Goal: Information Seeking & Learning: Compare options

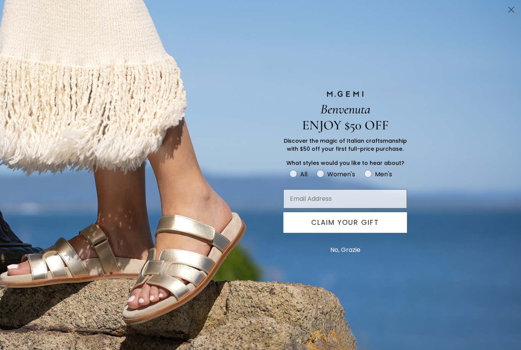
click at [506, 16] on icon "Close dialog" at bounding box center [510, 9] width 13 height 13
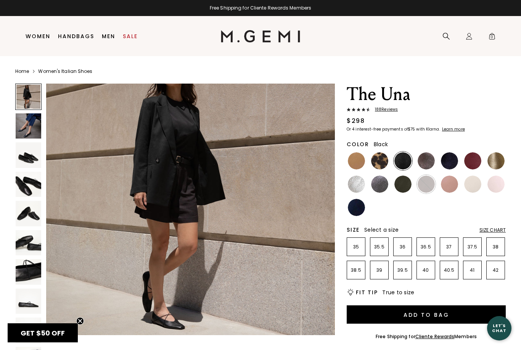
scroll to position [44, 0]
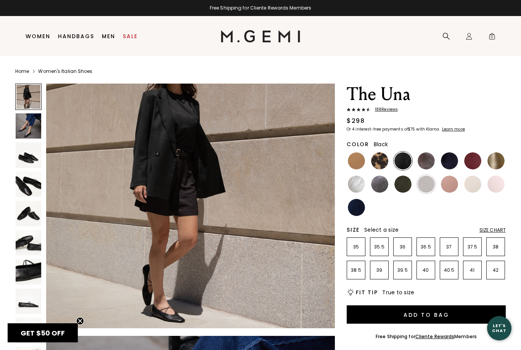
click at [29, 128] on img at bounding box center [29, 126] width 26 height 26
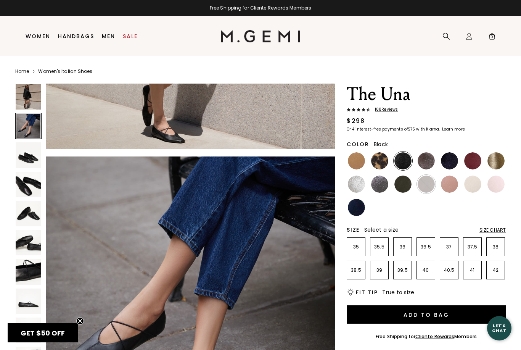
scroll to position [296, 0]
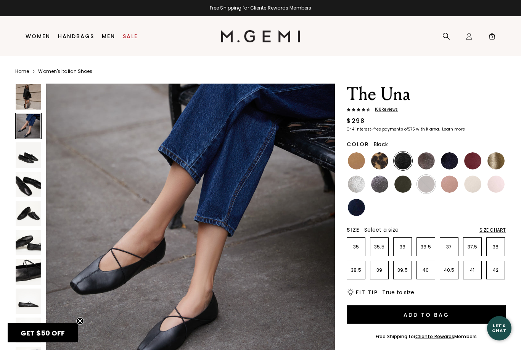
click at [27, 165] on img at bounding box center [29, 155] width 26 height 26
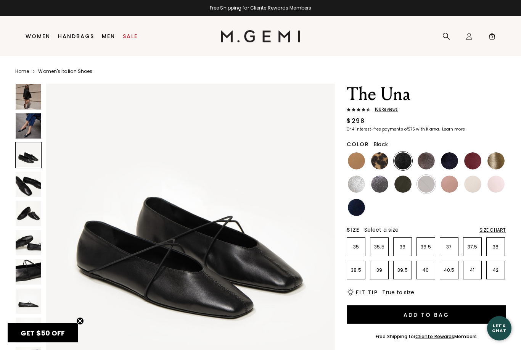
scroll to position [0, 0]
click at [25, 189] on img at bounding box center [29, 185] width 26 height 26
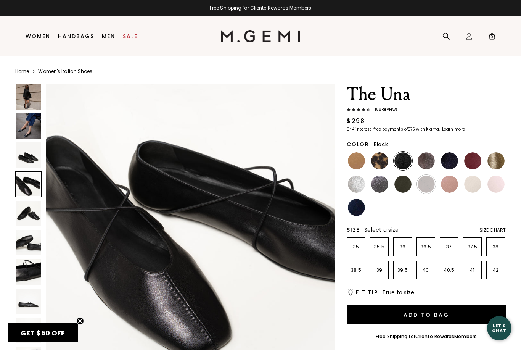
click at [24, 212] on img at bounding box center [29, 214] width 26 height 26
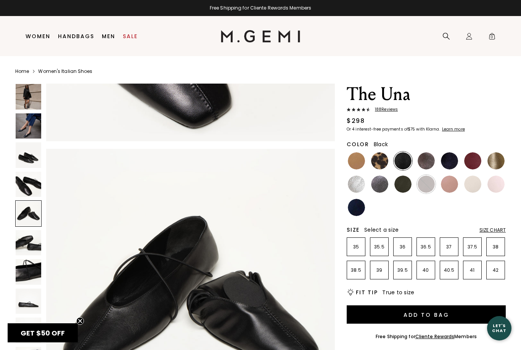
scroll to position [1186, 0]
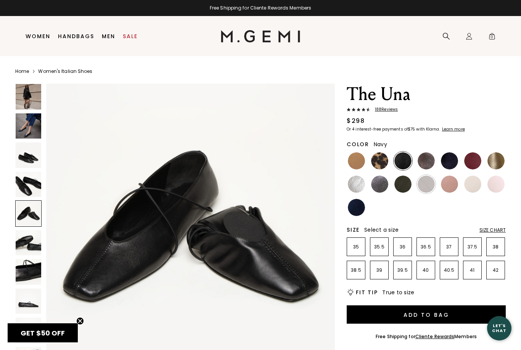
click at [354, 209] on img at bounding box center [356, 207] width 17 height 17
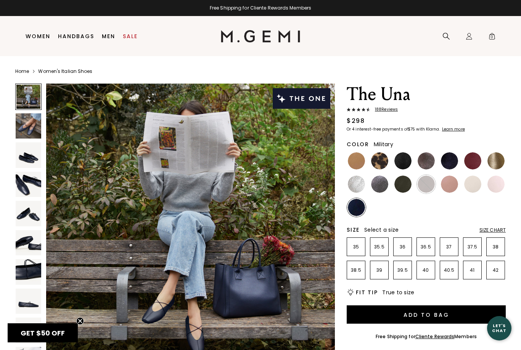
click at [404, 188] on img at bounding box center [402, 183] width 17 height 17
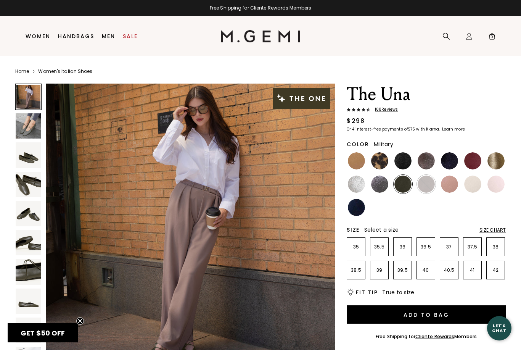
click at [30, 129] on img at bounding box center [29, 126] width 26 height 26
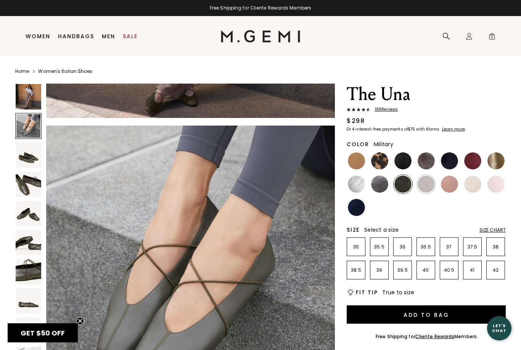
scroll to position [296, 0]
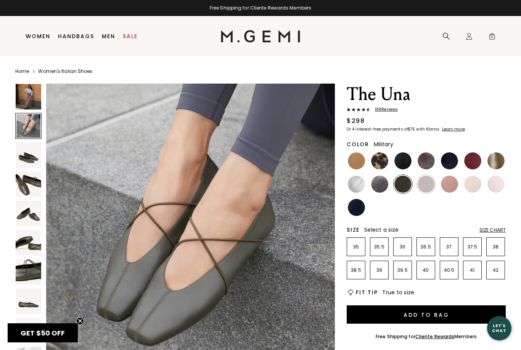
click at [30, 186] on img at bounding box center [29, 185] width 26 height 26
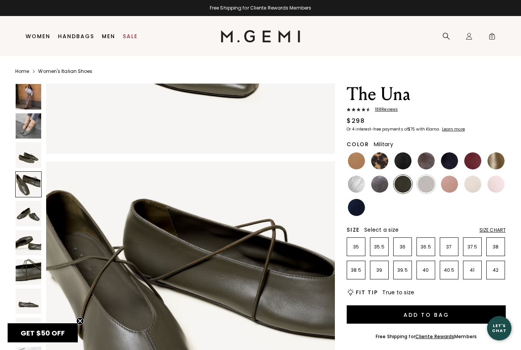
scroll to position [889, 0]
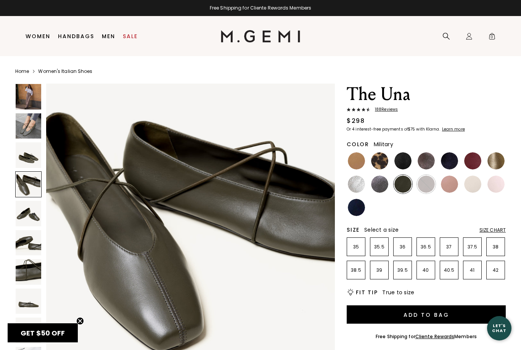
click at [31, 265] on img at bounding box center [29, 272] width 26 height 26
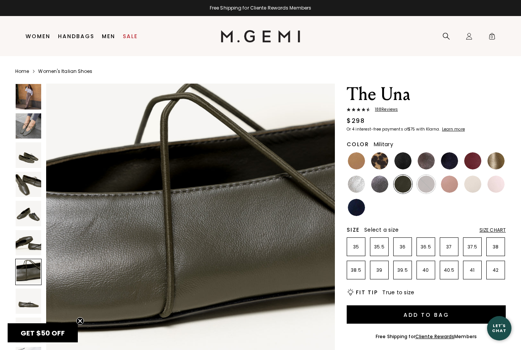
click at [33, 303] on img at bounding box center [29, 301] width 26 height 26
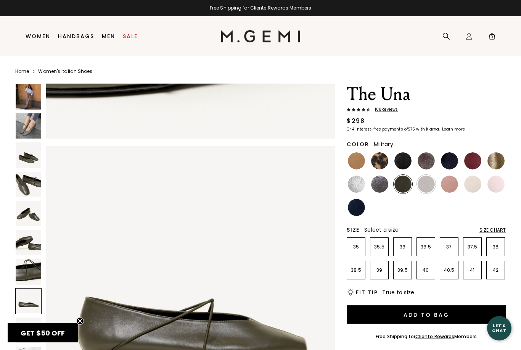
scroll to position [2074, 0]
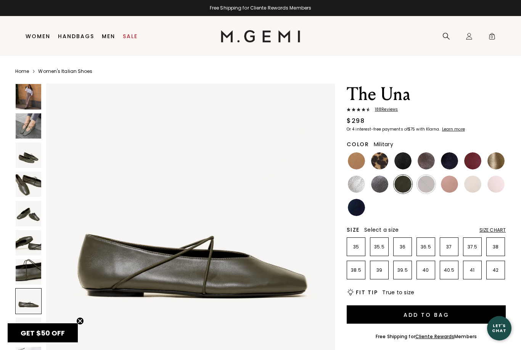
click at [356, 159] on img at bounding box center [356, 160] width 17 height 17
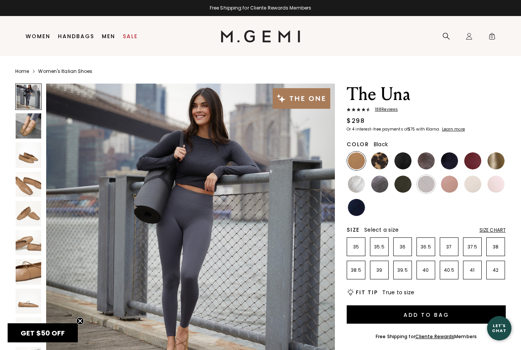
click at [403, 164] on img at bounding box center [402, 160] width 17 height 17
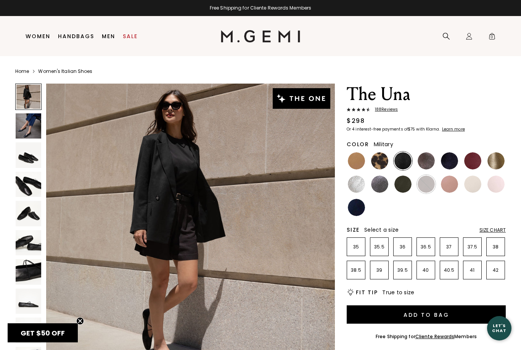
click at [401, 186] on img at bounding box center [402, 183] width 17 height 17
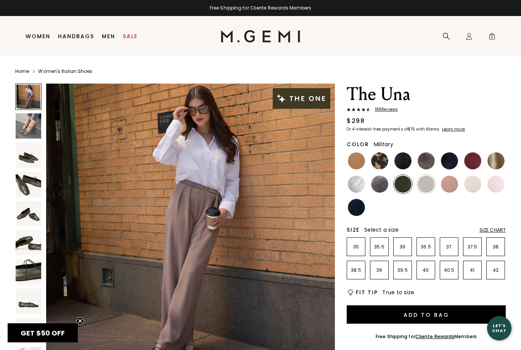
click at [448, 161] on img at bounding box center [449, 160] width 17 height 17
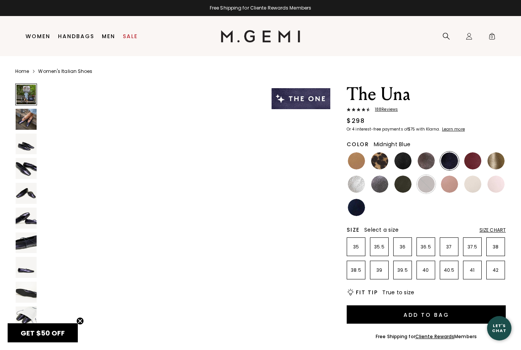
click at [356, 211] on img at bounding box center [356, 207] width 17 height 17
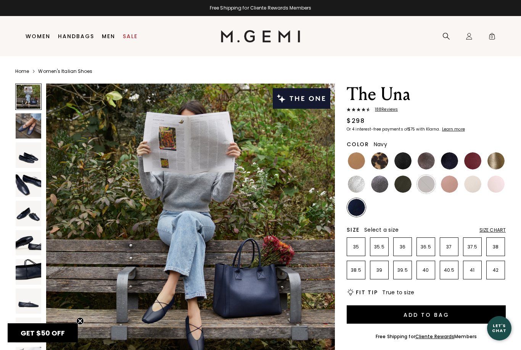
click at [405, 187] on img at bounding box center [402, 183] width 17 height 17
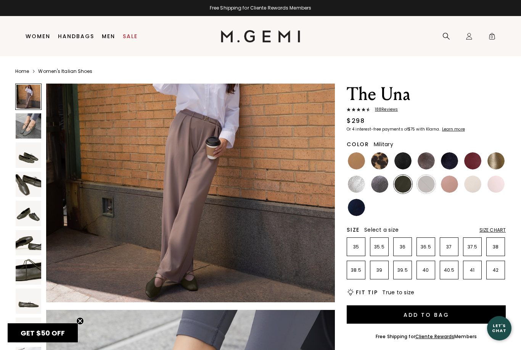
scroll to position [72, 0]
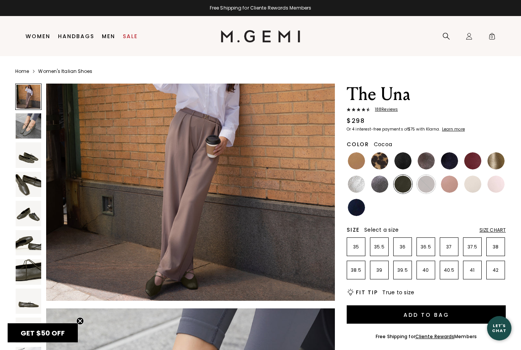
click at [422, 165] on img at bounding box center [425, 160] width 17 height 17
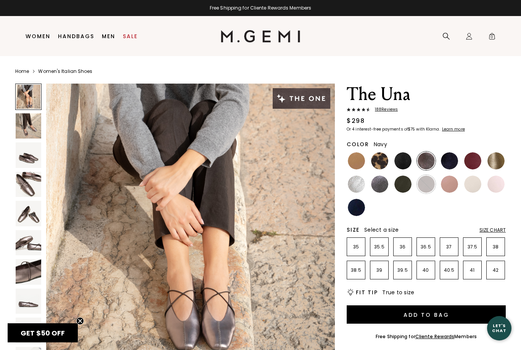
click at [358, 211] on img at bounding box center [356, 207] width 17 height 17
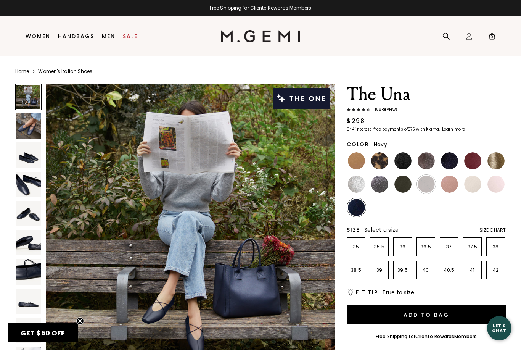
click at [403, 164] on img at bounding box center [402, 160] width 17 height 17
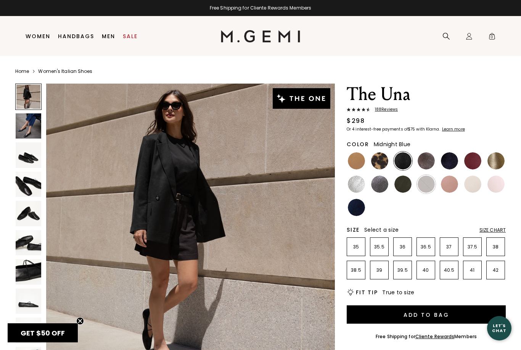
click at [449, 161] on img at bounding box center [449, 160] width 17 height 17
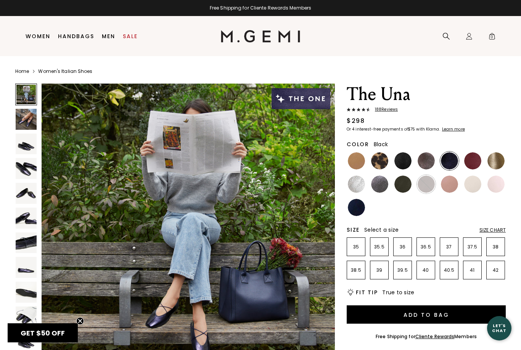
click at [403, 159] on img at bounding box center [402, 160] width 17 height 17
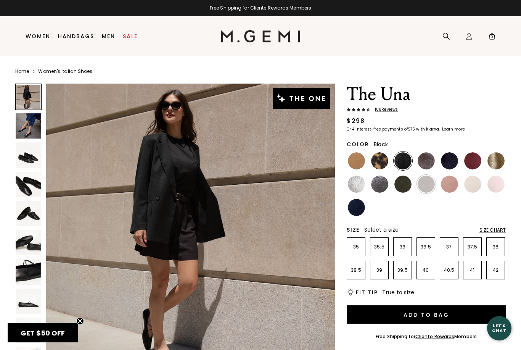
click at [131, 34] on link "Sale" at bounding box center [130, 36] width 15 height 6
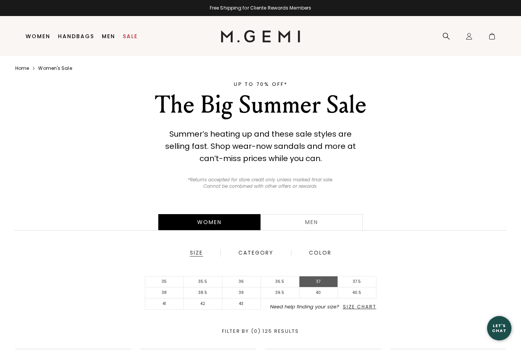
click at [319, 281] on li "37" at bounding box center [318, 281] width 39 height 11
click at [358, 281] on li "37.5" at bounding box center [357, 281] width 39 height 11
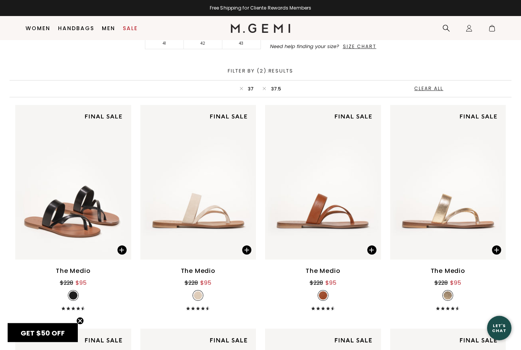
scroll to position [244, 0]
click at [78, 324] on circle "Close teaser" at bounding box center [80, 320] width 7 height 7
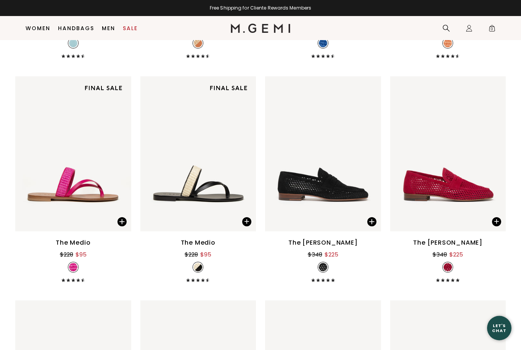
scroll to position [705, 0]
